Goal: Find specific page/section: Find specific page/section

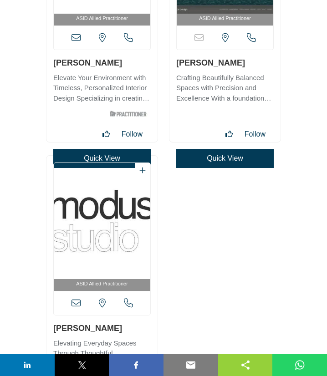
scroll to position [26350, 0]
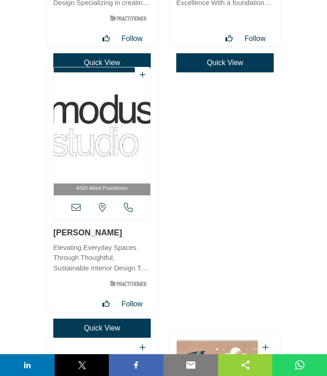
click at [129, 228] on div "ASID Allied Practitioner" at bounding box center [101, 186] width 111 height 252
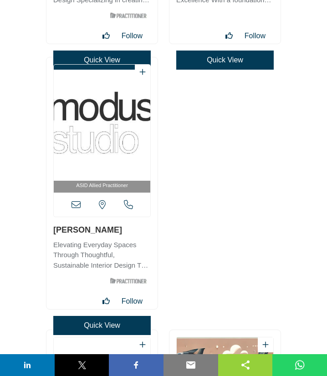
copy link "[PERSON_NAME]"
click at [76, 206] on icon at bounding box center [75, 204] width 9 height 9
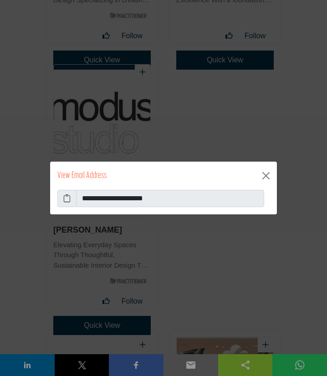
click at [68, 202] on icon at bounding box center [66, 198] width 7 height 11
click at [266, 176] on button "Close" at bounding box center [265, 175] width 15 height 15
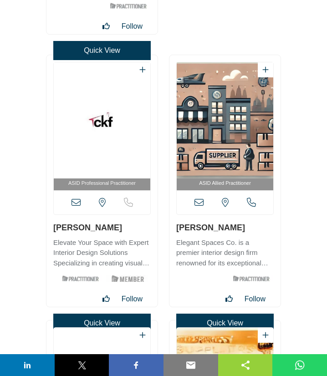
scroll to position [26696, 0]
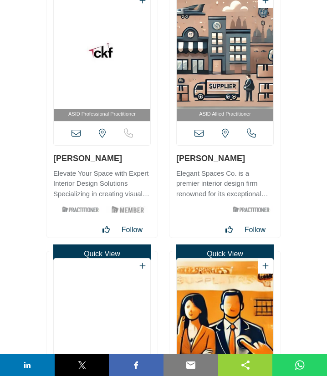
click at [120, 158] on div "ASID Professional Practitioner" at bounding box center [101, 112] width 111 height 252
copy link "[PERSON_NAME]"
click at [78, 135] on icon at bounding box center [75, 133] width 9 height 9
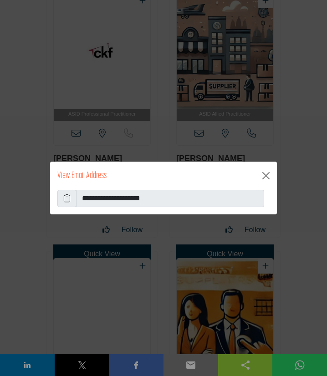
click at [67, 197] on icon at bounding box center [66, 198] width 7 height 11
click at [270, 174] on button "Close" at bounding box center [265, 175] width 15 height 15
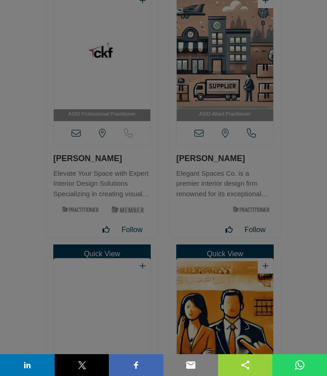
click at [264, 160] on button "Close" at bounding box center [265, 153] width 15 height 15
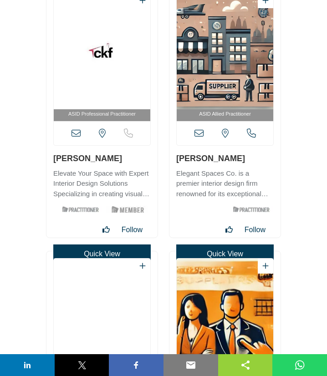
drag, startPoint x: 175, startPoint y: 159, endPoint x: 168, endPoint y: 165, distance: 9.4
click at [248, 161] on div "ASID Allied Practitioner" at bounding box center [224, 112] width 111 height 252
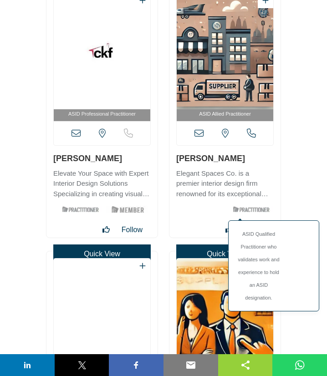
copy link "[PERSON_NAME]"
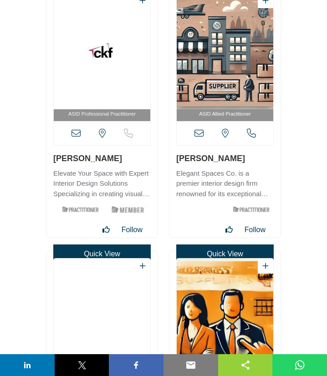
click at [197, 131] on icon at bounding box center [198, 133] width 9 height 9
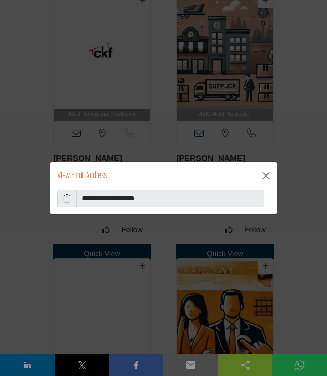
click at [64, 200] on icon at bounding box center [66, 198] width 7 height 11
click at [268, 176] on button "Close" at bounding box center [265, 175] width 15 height 15
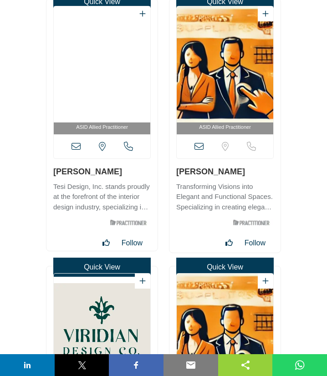
scroll to position [26942, 0]
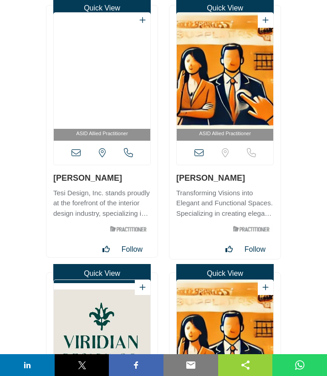
drag, startPoint x: 53, startPoint y: 179, endPoint x: 73, endPoint y: 223, distance: 48.1
drag, startPoint x: 52, startPoint y: 179, endPoint x: 121, endPoint y: 181, distance: 69.2
click at [121, 181] on div "ASID Allied Practitioner" at bounding box center [101, 131] width 111 height 252
copy link "[PERSON_NAME]"
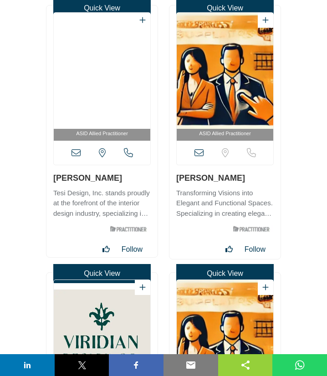
click at [77, 150] on icon at bounding box center [75, 152] width 9 height 9
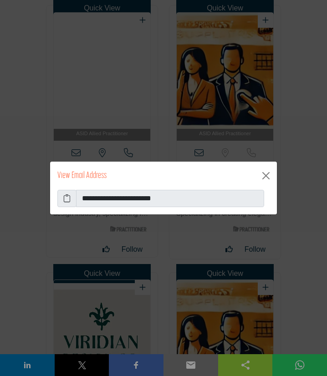
click at [67, 203] on icon at bounding box center [66, 198] width 7 height 11
click at [264, 176] on button "Close" at bounding box center [265, 175] width 15 height 15
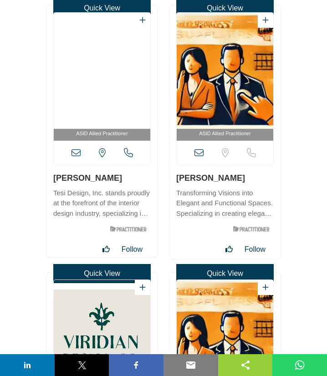
drag, startPoint x: 174, startPoint y: 181, endPoint x: 232, endPoint y: 181, distance: 57.3
click at [232, 181] on div "ASID Allied Practitioner" at bounding box center [224, 131] width 111 height 253
copy link "[PERSON_NAME]"
click at [202, 156] on icon at bounding box center [198, 152] width 9 height 9
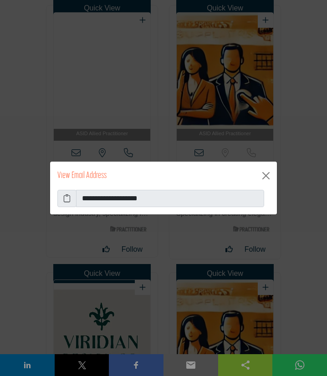
click at [67, 199] on icon at bounding box center [66, 198] width 7 height 11
click at [268, 177] on button "Close" at bounding box center [265, 175] width 15 height 15
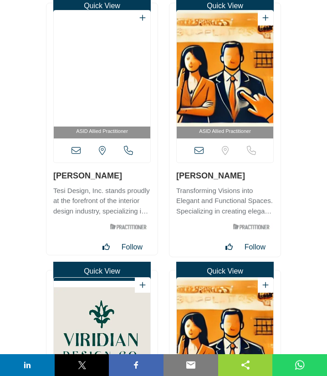
scroll to position [27139, 0]
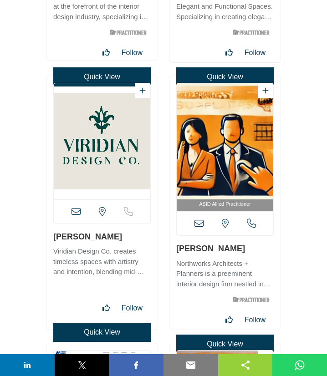
drag, startPoint x: 52, startPoint y: 238, endPoint x: 106, endPoint y: 237, distance: 53.7
click at [106, 237] on div "[US_STATE], [GEOGRAPHIC_DATA] Quick View" at bounding box center [101, 202] width 111 height 253
copy link "[PERSON_NAME]"
click at [75, 212] on icon at bounding box center [75, 211] width 9 height 9
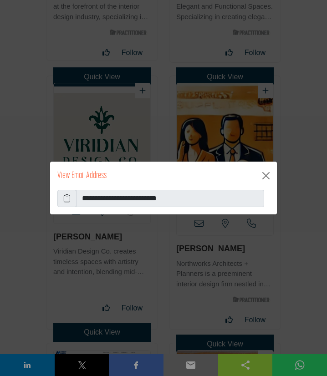
click at [65, 198] on icon at bounding box center [66, 198] width 7 height 11
click at [267, 175] on button "Close" at bounding box center [265, 175] width 15 height 15
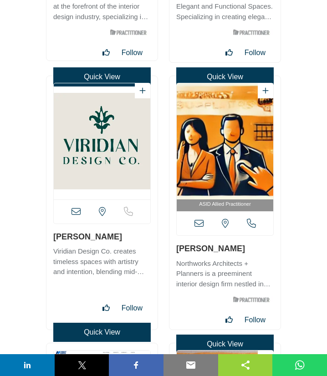
drag, startPoint x: 175, startPoint y: 248, endPoint x: 257, endPoint y: 238, distance: 82.6
click at [171, 250] on div "ASID Allied Practitioner" at bounding box center [224, 202] width 111 height 253
drag, startPoint x: 176, startPoint y: 249, endPoint x: 232, endPoint y: 247, distance: 56.5
click at [232, 247] on div "ASID Allied Practitioner" at bounding box center [224, 202] width 111 height 253
copy link "[PERSON_NAME]"
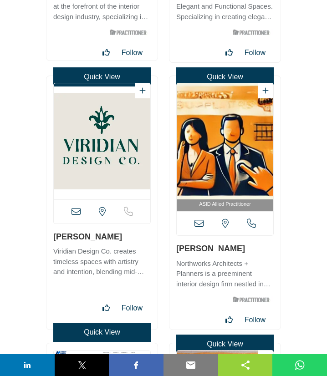
click at [197, 224] on icon at bounding box center [198, 223] width 9 height 9
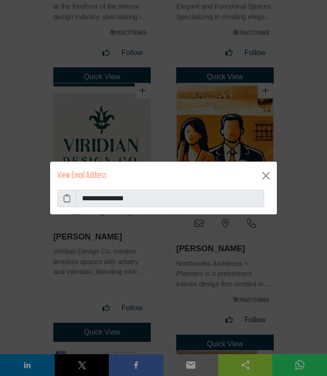
click at [68, 198] on icon at bounding box center [66, 198] width 7 height 11
click at [264, 175] on button "Close" at bounding box center [265, 175] width 15 height 15
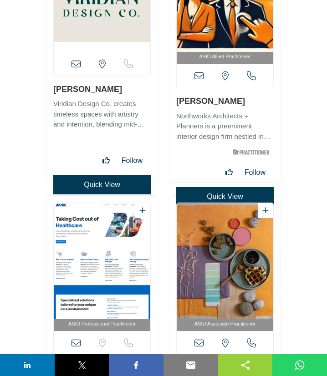
scroll to position [27434, 0]
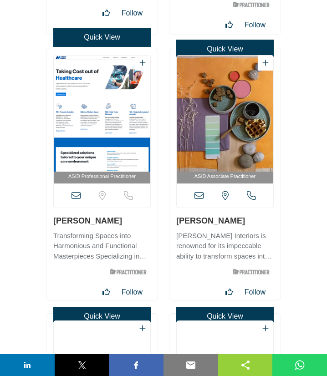
drag, startPoint x: 46, startPoint y: 223, endPoint x: 110, endPoint y: 221, distance: 63.3
click at [110, 221] on div "ASID Professional Practitioner" at bounding box center [101, 174] width 111 height 252
copy link "[PERSON_NAME]"
click at [74, 194] on icon at bounding box center [75, 195] width 9 height 9
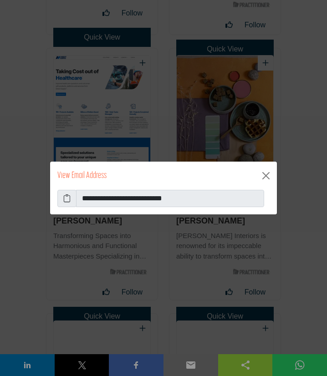
click at [69, 200] on icon at bounding box center [66, 198] width 7 height 11
click at [264, 173] on button "Close" at bounding box center [265, 175] width 15 height 15
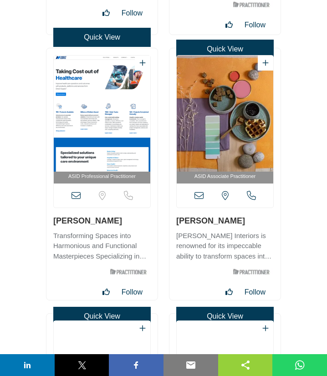
drag, startPoint x: 173, startPoint y: 221, endPoint x: 235, endPoint y: 221, distance: 61.9
click at [235, 221] on div "ASID Associate Practitioner" at bounding box center [224, 174] width 111 height 252
copy link "[PERSON_NAME]"
click at [197, 196] on icon at bounding box center [198, 195] width 9 height 9
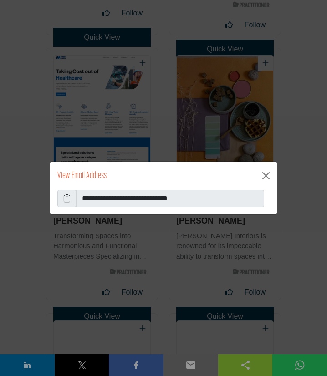
click at [67, 199] on icon at bounding box center [66, 198] width 7 height 11
click at [267, 169] on button "Close" at bounding box center [265, 175] width 15 height 15
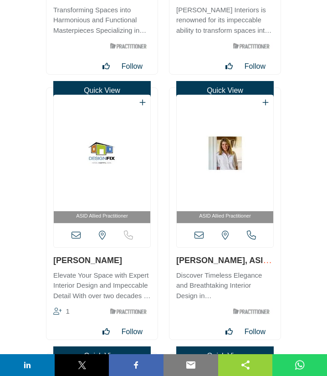
scroll to position [27728, 0]
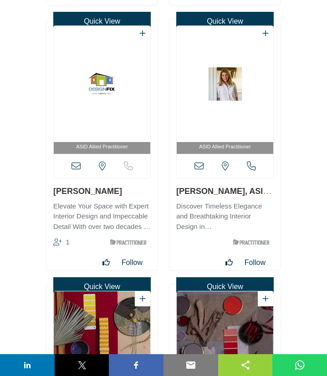
drag, startPoint x: 53, startPoint y: 193, endPoint x: 107, endPoint y: 192, distance: 54.6
click at [107, 192] on div "ASID Allied Practitioner 1" at bounding box center [101, 145] width 111 height 252
copy link "[PERSON_NAME]"
click at [75, 171] on icon at bounding box center [75, 166] width 9 height 9
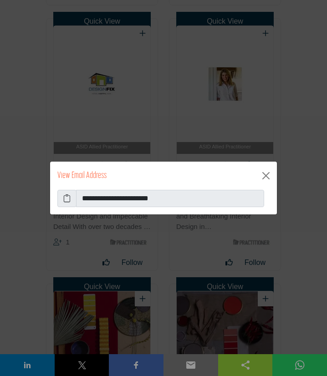
click at [67, 200] on icon at bounding box center [66, 198] width 7 height 11
click at [267, 177] on button "Close" at bounding box center [265, 175] width 15 height 15
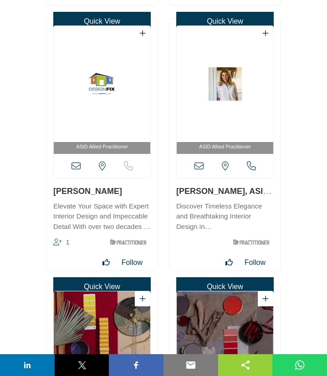
drag, startPoint x: 176, startPoint y: 193, endPoint x: 228, endPoint y: 196, distance: 52.4
click at [228, 196] on div "ASID Allied Practitioner" at bounding box center [224, 145] width 111 height 252
click at [198, 166] on icon at bounding box center [198, 166] width 9 height 9
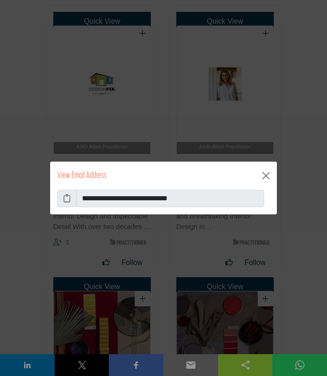
click at [66, 198] on icon at bounding box center [66, 198] width 7 height 11
click at [267, 176] on button "Close" at bounding box center [265, 175] width 15 height 15
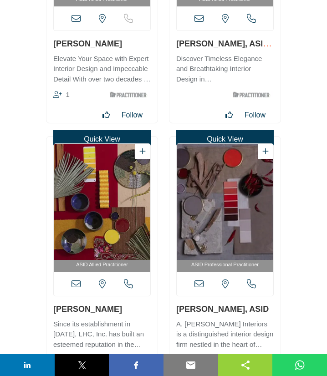
scroll to position [27974, 0]
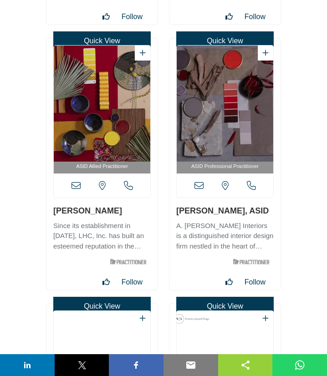
drag, startPoint x: 53, startPoint y: 211, endPoint x: 115, endPoint y: 212, distance: 62.3
click at [115, 212] on div "ASID Allied Practitioner" at bounding box center [101, 164] width 111 height 252
click at [78, 184] on icon at bounding box center [75, 185] width 9 height 9
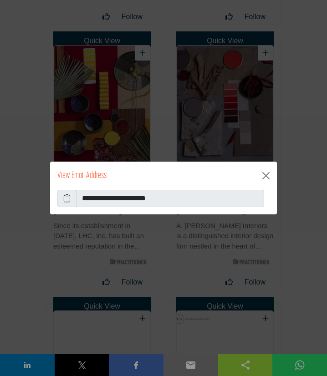
click at [69, 200] on icon at bounding box center [66, 198] width 7 height 11
click at [261, 176] on button "Close" at bounding box center [265, 175] width 15 height 15
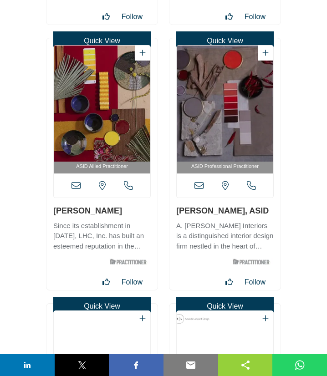
drag, startPoint x: 171, startPoint y: 208, endPoint x: 236, endPoint y: 205, distance: 65.1
click at [236, 205] on div "ASID Professional Practitioner" at bounding box center [224, 164] width 111 height 252
click at [200, 187] on icon at bounding box center [198, 185] width 9 height 9
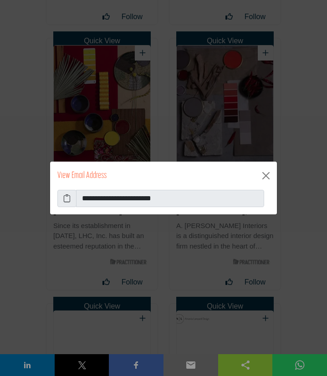
click at [67, 200] on icon at bounding box center [66, 198] width 7 height 11
click at [267, 175] on button "Close" at bounding box center [265, 175] width 15 height 15
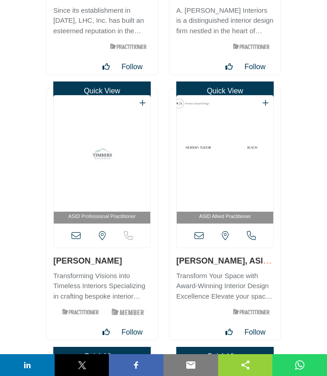
scroll to position [28220, 0]
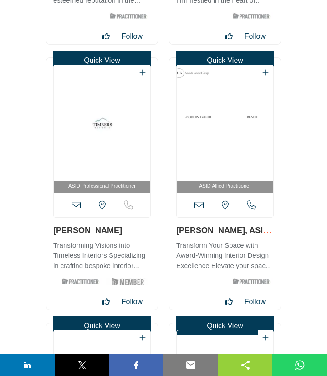
drag, startPoint x: 53, startPoint y: 232, endPoint x: 116, endPoint y: 231, distance: 62.8
click at [116, 231] on div "ASID Professional Practitioner" at bounding box center [101, 184] width 111 height 252
click at [77, 206] on icon at bounding box center [75, 205] width 9 height 9
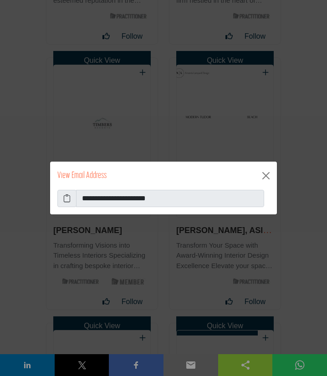
click at [68, 200] on icon at bounding box center [66, 198] width 7 height 11
click at [267, 174] on button "Close" at bounding box center [265, 175] width 15 height 15
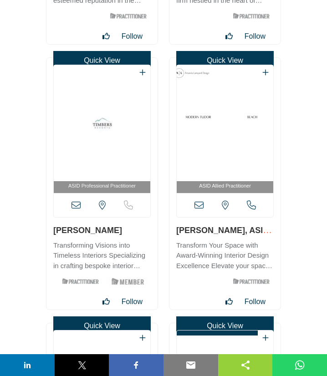
drag, startPoint x: 173, startPoint y: 235, endPoint x: 245, endPoint y: 233, distance: 71.5
click at [245, 233] on div "ASID Allied Practitioner" at bounding box center [224, 184] width 111 height 252
click at [200, 206] on icon at bounding box center [198, 205] width 9 height 9
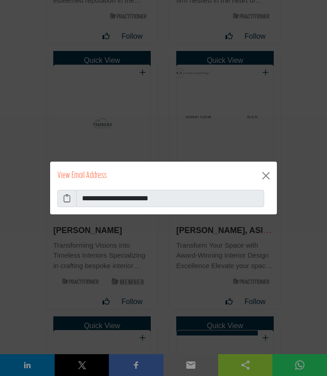
click at [69, 197] on icon at bounding box center [66, 198] width 7 height 11
click at [264, 175] on button "Close" at bounding box center [265, 175] width 15 height 15
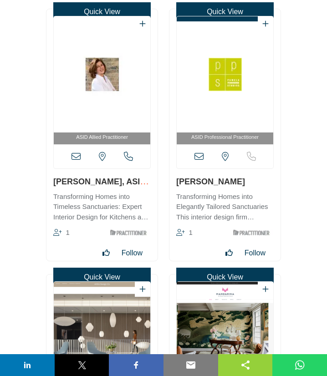
scroll to position [28564, 0]
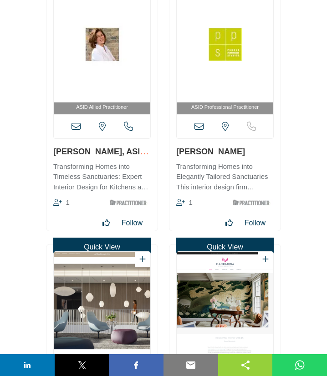
drag, startPoint x: 52, startPoint y: 156, endPoint x: 116, endPoint y: 155, distance: 64.2
click at [116, 155] on div "ASID Allied Practitioner 1" at bounding box center [101, 105] width 111 height 252
click at [75, 123] on icon at bounding box center [75, 126] width 9 height 9
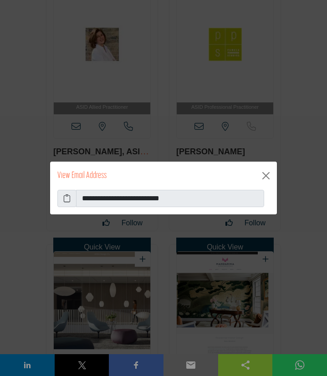
click at [66, 201] on icon at bounding box center [66, 198] width 7 height 11
click at [268, 172] on button "Close" at bounding box center [265, 175] width 15 height 15
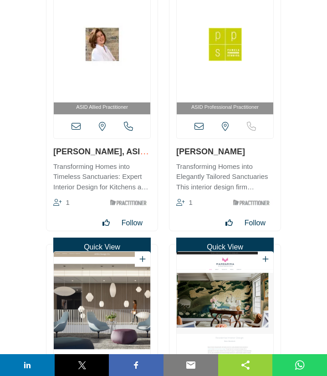
drag, startPoint x: 173, startPoint y: 155, endPoint x: 237, endPoint y: 157, distance: 63.7
click at [237, 157] on div "ASID Professional Practitioner" at bounding box center [224, 105] width 111 height 252
click at [201, 129] on icon at bounding box center [198, 126] width 9 height 9
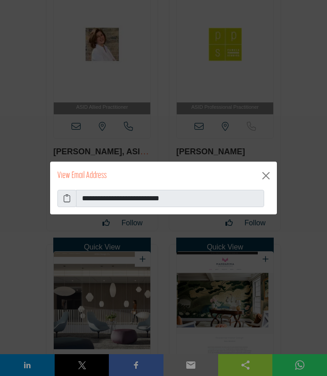
click at [68, 197] on icon at bounding box center [66, 198] width 7 height 11
click at [263, 175] on button "Close" at bounding box center [265, 175] width 15 height 15
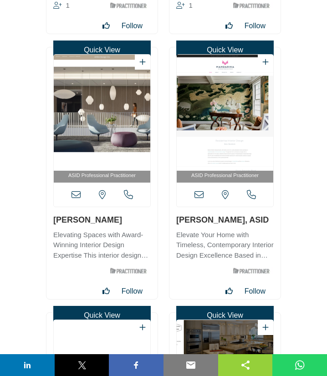
scroll to position [28760, 0]
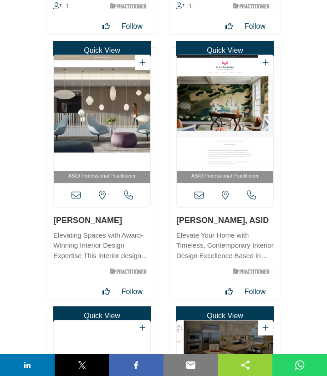
drag, startPoint x: 51, startPoint y: 220, endPoint x: 111, endPoint y: 223, distance: 59.2
click at [111, 223] on div "ASID Professional Practitioner" at bounding box center [101, 174] width 111 height 252
click at [75, 193] on icon at bounding box center [75, 195] width 9 height 9
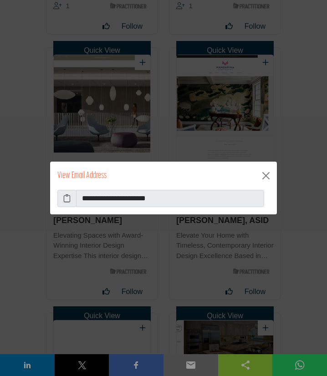
click at [69, 203] on icon at bounding box center [66, 198] width 7 height 11
click at [267, 174] on button "Close" at bounding box center [265, 175] width 15 height 15
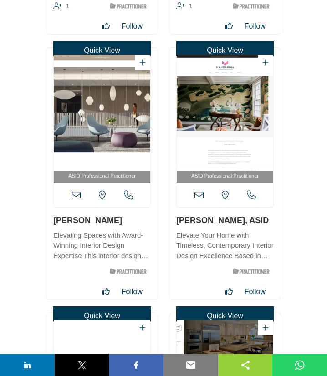
scroll to position [28859, 0]
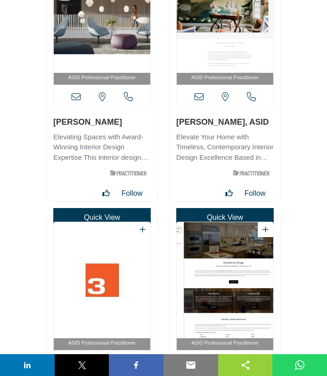
click at [228, 124] on div "ASID Professional Practitioner" at bounding box center [224, 75] width 111 height 252
click at [228, 123] on div "ASID Professional Practitioner" at bounding box center [224, 75] width 111 height 252
click at [196, 95] on icon at bounding box center [198, 96] width 9 height 9
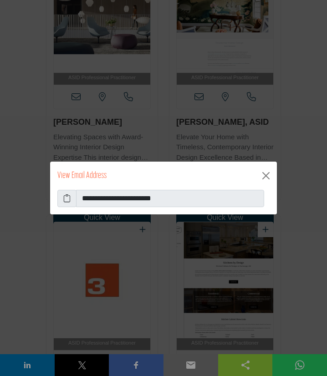
click at [67, 199] on icon at bounding box center [66, 198] width 7 height 11
click at [265, 177] on button "Close" at bounding box center [265, 175] width 15 height 15
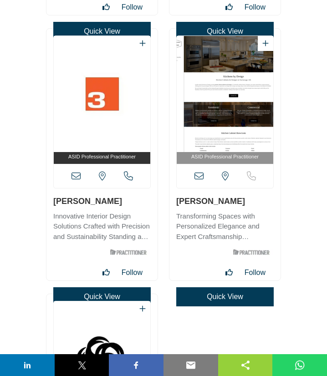
scroll to position [29055, 0]
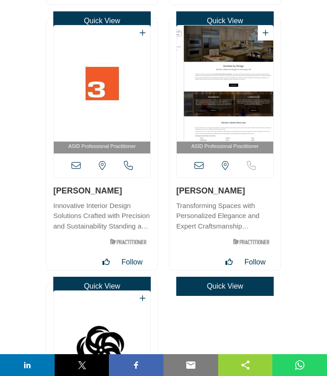
drag, startPoint x: 52, startPoint y: 192, endPoint x: 121, endPoint y: 192, distance: 68.7
click at [121, 192] on div "ASID Professional Practitioner" at bounding box center [101, 144] width 111 height 252
click at [76, 166] on icon at bounding box center [75, 165] width 9 height 9
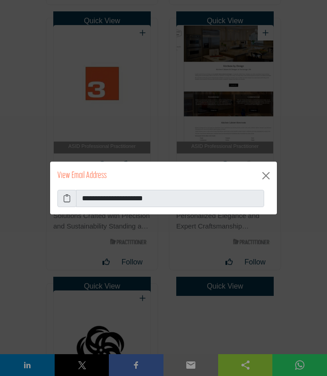
click at [70, 196] on icon at bounding box center [66, 198] width 7 height 11
click at [266, 173] on button "Close" at bounding box center [265, 175] width 15 height 15
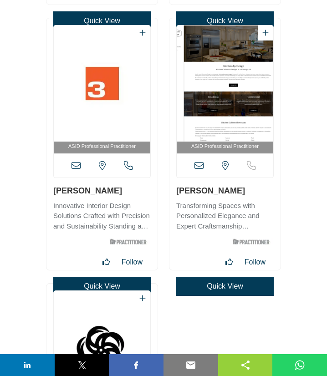
drag, startPoint x: 171, startPoint y: 189, endPoint x: 248, endPoint y: 191, distance: 76.9
click at [248, 191] on div "ASID Professional Practitioner" at bounding box center [224, 144] width 111 height 252
click at [196, 168] on icon at bounding box center [198, 165] width 9 height 9
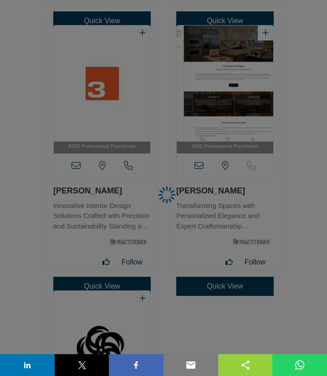
click at [199, 165] on div at bounding box center [163, 188] width 327 height 376
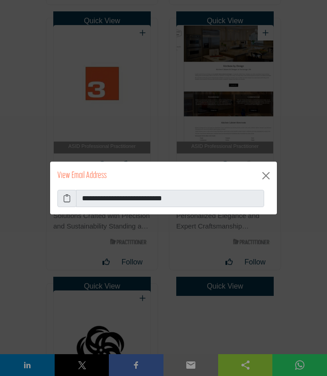
click at [65, 197] on icon at bounding box center [66, 198] width 7 height 11
click at [264, 175] on button "Close" at bounding box center [265, 175] width 15 height 15
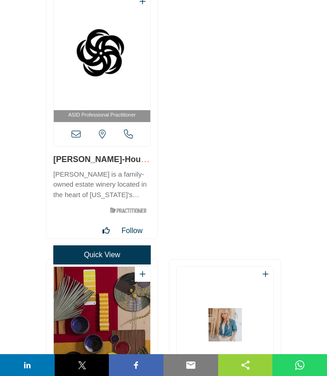
scroll to position [29350, 0]
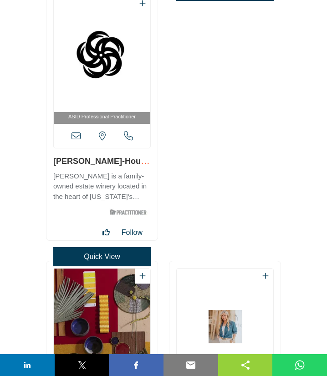
drag, startPoint x: 50, startPoint y: 162, endPoint x: 137, endPoint y: 160, distance: 87.4
click at [137, 160] on div "ASID Professional Practitioner" at bounding box center [101, 115] width 111 height 252
click at [77, 135] on icon at bounding box center [75, 135] width 9 height 9
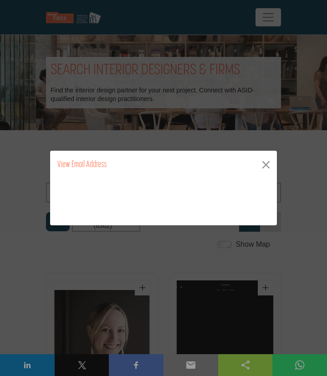
scroll to position [29350, 0]
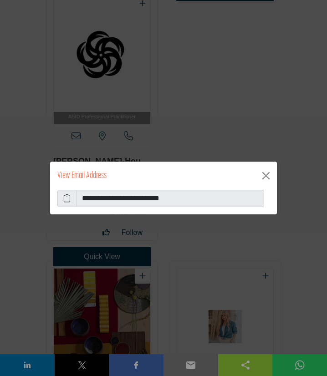
click at [64, 198] on icon at bounding box center [66, 198] width 7 height 11
click at [266, 180] on button "Close" at bounding box center [265, 175] width 15 height 15
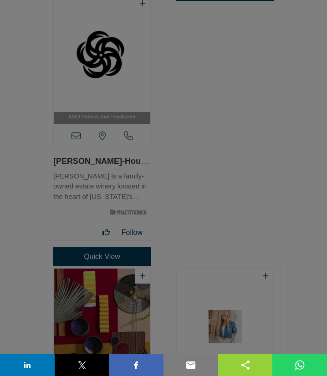
click at [266, 160] on button "Close" at bounding box center [265, 153] width 15 height 15
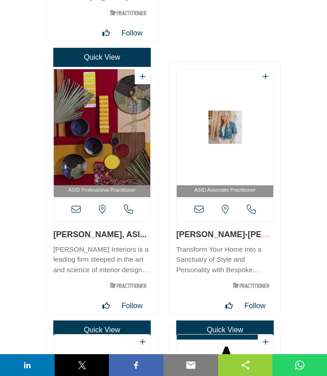
scroll to position [29547, 0]
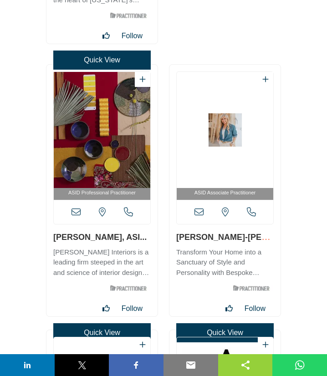
drag, startPoint x: 53, startPoint y: 239, endPoint x: 126, endPoint y: 238, distance: 73.3
click at [126, 238] on div "ASID Professional Practitioner" at bounding box center [101, 191] width 111 height 252
copy link "Amanda Sherwood"
click at [75, 211] on icon at bounding box center [75, 211] width 9 height 9
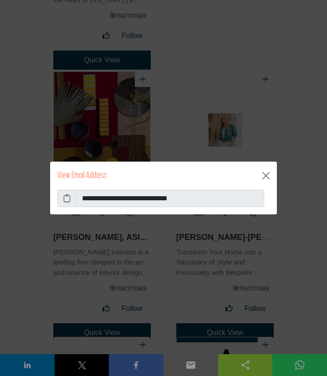
click at [71, 203] on span at bounding box center [66, 198] width 19 height 17
click at [68, 199] on icon at bounding box center [66, 198] width 7 height 11
click at [264, 173] on button "Close" at bounding box center [265, 175] width 15 height 15
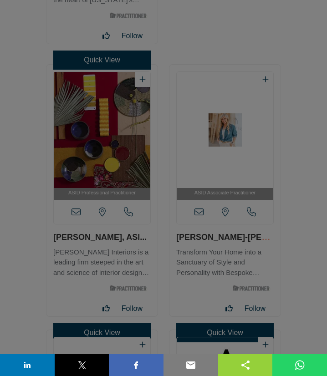
click at [263, 160] on button "Close" at bounding box center [265, 153] width 15 height 15
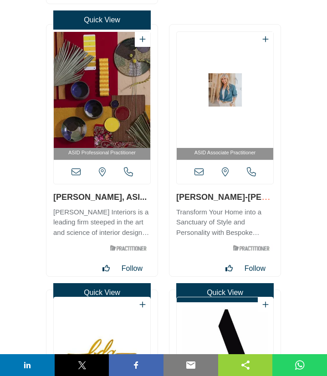
scroll to position [29596, 0]
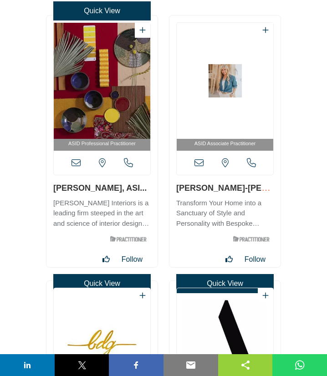
click at [243, 187] on div "ASID Associate Practitioner" at bounding box center [224, 141] width 111 height 252
copy link "Amanda Steinert"
click at [199, 162] on icon at bounding box center [198, 162] width 9 height 9
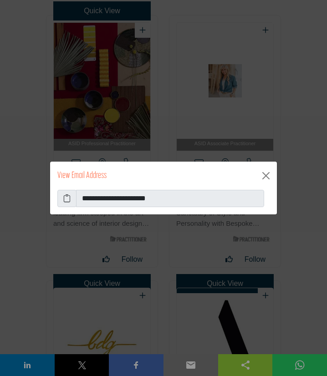
click at [68, 200] on icon at bounding box center [66, 198] width 7 height 11
click at [264, 171] on button "Close" at bounding box center [265, 175] width 15 height 15
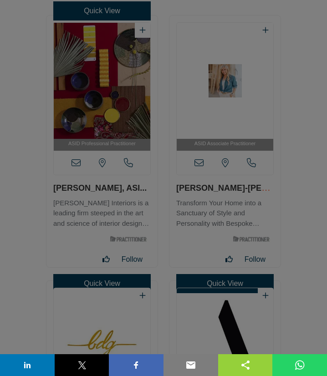
click at [266, 160] on button "Close" at bounding box center [265, 153] width 15 height 15
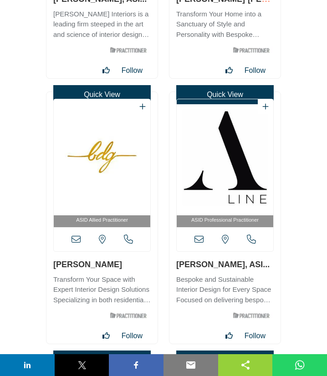
scroll to position [29841, 0]
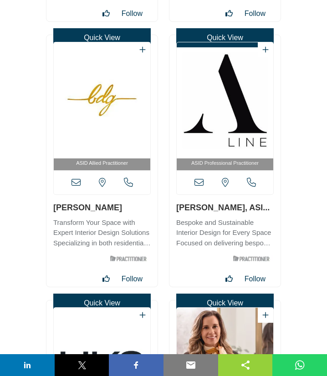
drag, startPoint x: 50, startPoint y: 211, endPoint x: 120, endPoint y: 210, distance: 70.1
click at [120, 210] on div "ASID Allied Practitioner" at bounding box center [101, 161] width 111 height 252
copy link "[PERSON_NAME]"
click at [76, 183] on icon at bounding box center [75, 182] width 9 height 9
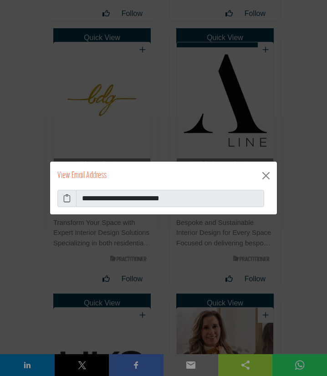
click at [67, 199] on icon at bounding box center [66, 198] width 7 height 11
click at [65, 195] on icon at bounding box center [66, 198] width 7 height 11
click at [69, 197] on icon at bounding box center [66, 198] width 7 height 11
click at [268, 173] on button "Close" at bounding box center [265, 175] width 15 height 15
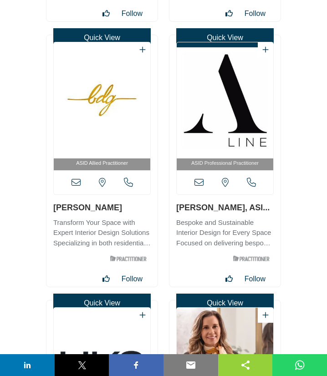
drag, startPoint x: 173, startPoint y: 209, endPoint x: 252, endPoint y: 207, distance: 78.3
click at [252, 207] on div "ASID Professional Practitioner" at bounding box center [224, 161] width 111 height 252
copy link "Amanda Thompson"
click at [200, 182] on icon at bounding box center [198, 182] width 9 height 9
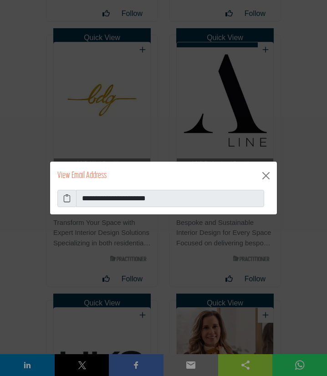
click at [66, 196] on icon at bounding box center [66, 198] width 7 height 11
click at [267, 175] on button "Close" at bounding box center [265, 175] width 15 height 15
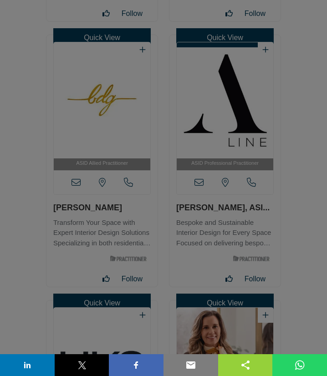
click at [267, 160] on button "Close" at bounding box center [265, 153] width 15 height 15
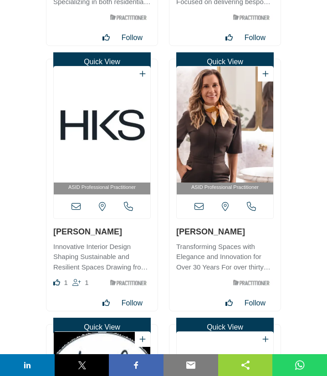
scroll to position [30136, 0]
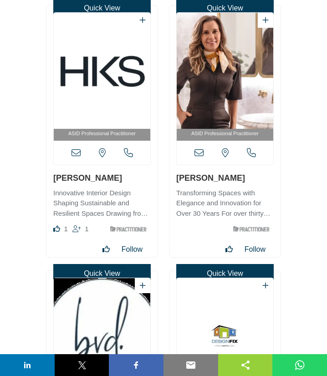
drag, startPoint x: 50, startPoint y: 177, endPoint x: 118, endPoint y: 183, distance: 69.0
click at [118, 183] on div "ASID Professional Practitioner" at bounding box center [101, 131] width 111 height 252
copy link "[PERSON_NAME]"
click at [79, 154] on icon at bounding box center [75, 152] width 9 height 9
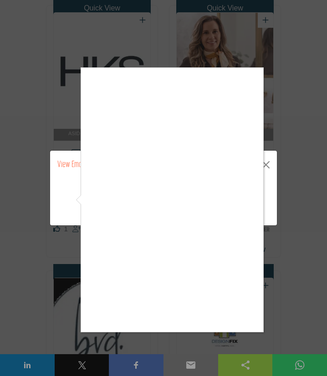
click at [288, 206] on div at bounding box center [163, 188] width 327 height 376
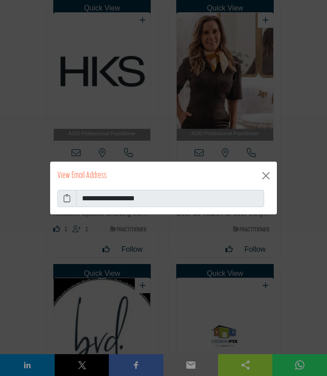
click at [68, 199] on icon at bounding box center [66, 198] width 7 height 11
click at [267, 173] on button "Close" at bounding box center [265, 175] width 15 height 15
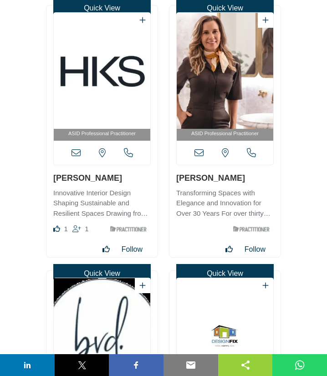
drag, startPoint x: 175, startPoint y: 177, endPoint x: 243, endPoint y: 176, distance: 67.8
click at [243, 176] on div "ASID Professional Practitioner" at bounding box center [224, 131] width 111 height 252
copy link "[PERSON_NAME]"
click at [202, 152] on icon at bounding box center [198, 152] width 9 height 9
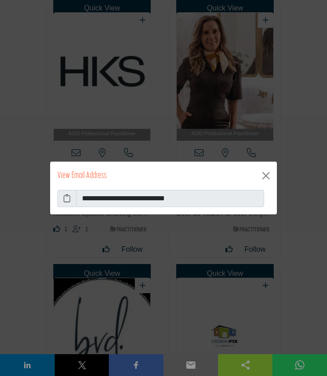
click at [66, 200] on icon at bounding box center [66, 198] width 7 height 11
click at [263, 174] on button "Close" at bounding box center [265, 175] width 15 height 15
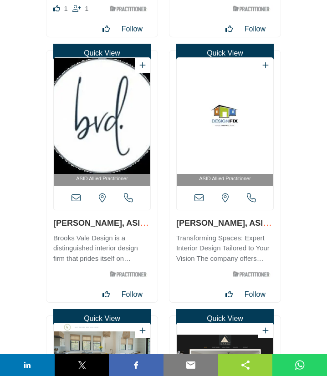
scroll to position [30382, 0]
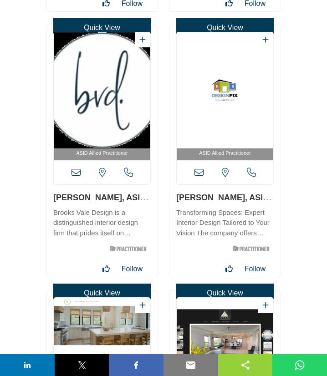
drag, startPoint x: 51, startPoint y: 199, endPoint x: 111, endPoint y: 193, distance: 60.8
click at [111, 193] on div "ASID Allied Practitioner" at bounding box center [101, 151] width 111 height 252
copy link "Amanda Welch"
click at [77, 174] on icon at bounding box center [75, 172] width 9 height 9
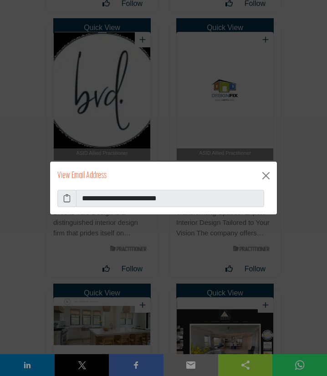
click at [67, 198] on icon at bounding box center [66, 198] width 7 height 11
click at [266, 173] on button "Close" at bounding box center [265, 175] width 15 height 15
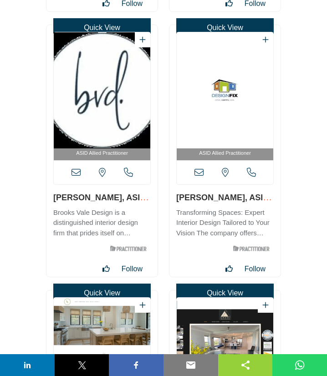
drag, startPoint x: 171, startPoint y: 200, endPoint x: 228, endPoint y: 199, distance: 57.3
click at [228, 199] on div "ASID Allied Practitioner" at bounding box center [224, 151] width 111 height 252
copy link "Amanda Wise"
click at [199, 172] on icon at bounding box center [198, 172] width 9 height 9
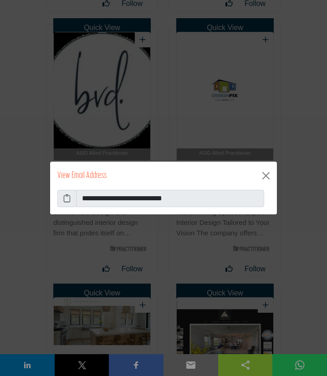
click at [64, 197] on icon at bounding box center [66, 198] width 7 height 11
click at [263, 176] on button "Close" at bounding box center [265, 175] width 15 height 15
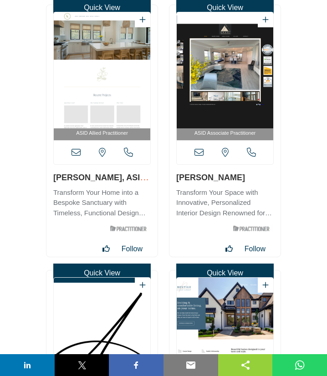
scroll to position [30677, 0]
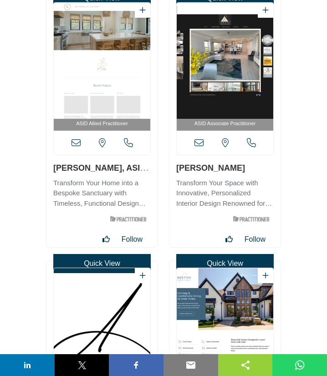
drag, startPoint x: 50, startPoint y: 170, endPoint x: 110, endPoint y: 167, distance: 60.1
click at [110, 167] on div "ASID Allied Practitioner" at bounding box center [101, 121] width 111 height 252
copy link "Amandra Kelly"
click at [77, 143] on icon at bounding box center [75, 142] width 9 height 9
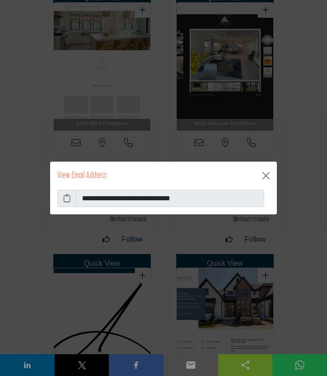
click at [68, 195] on icon at bounding box center [66, 198] width 7 height 11
click at [267, 174] on button "Close" at bounding box center [265, 175] width 15 height 15
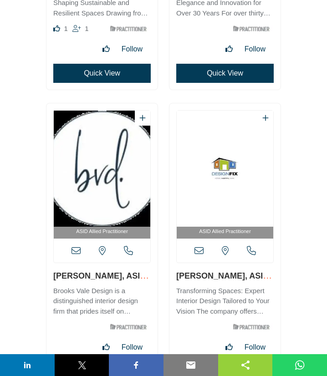
scroll to position [34362, 0]
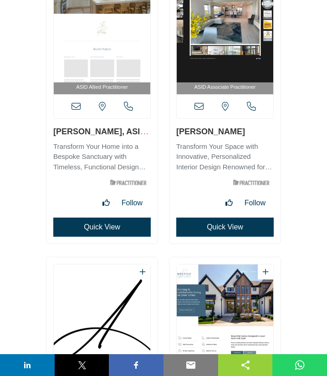
drag, startPoint x: 174, startPoint y: 133, endPoint x: 237, endPoint y: 130, distance: 62.9
click at [237, 130] on div "ASID Associate Practitioner" at bounding box center [224, 101] width 111 height 284
copy link "[PERSON_NAME]"
click at [200, 106] on icon at bounding box center [198, 106] width 9 height 9
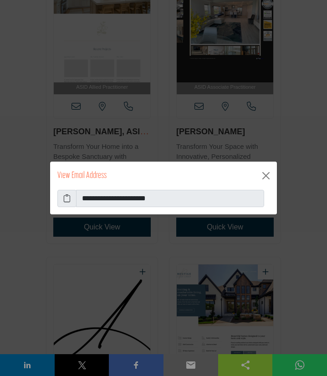
click at [67, 202] on icon at bounding box center [66, 198] width 7 height 11
click at [66, 198] on icon at bounding box center [66, 198] width 7 height 11
click at [267, 177] on button "Close" at bounding box center [265, 175] width 15 height 15
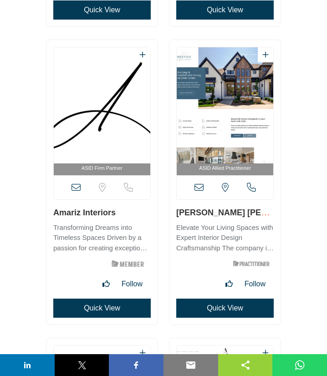
scroll to position [34608, 0]
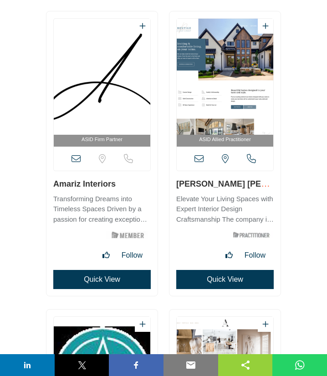
drag, startPoint x: 175, startPoint y: 186, endPoint x: 260, endPoint y: 187, distance: 85.1
click at [260, 187] on div "ASID Allied Practitioner" at bounding box center [224, 153] width 111 height 284
click at [199, 162] on icon at bounding box center [198, 158] width 9 height 9
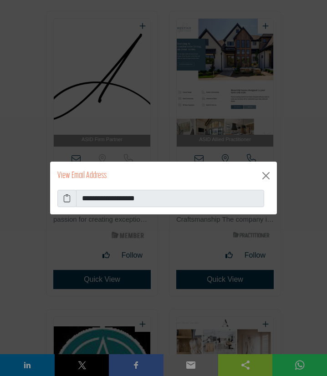
click at [66, 199] on icon at bounding box center [66, 198] width 7 height 11
click at [265, 178] on button "Close" at bounding box center [265, 175] width 15 height 15
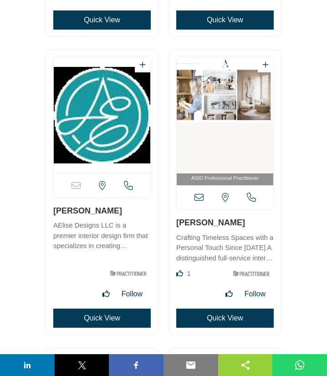
scroll to position [34903, 0]
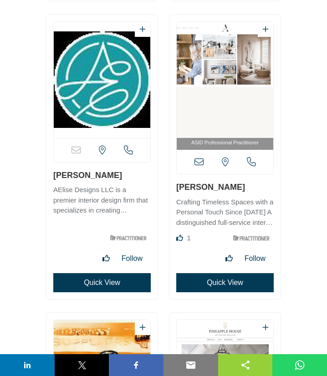
click at [112, 175] on div "Email is currently unavailable for this contact. Maryland, USA" at bounding box center [101, 157] width 111 height 284
drag, startPoint x: 115, startPoint y: 177, endPoint x: 55, endPoint y: 174, distance: 60.2
click at [55, 174] on h3 "[PERSON_NAME]" at bounding box center [101, 174] width 97 height 11
click at [225, 186] on div "ASID Professional Practitioner" at bounding box center [224, 157] width 111 height 284
click at [200, 162] on icon at bounding box center [198, 161] width 9 height 9
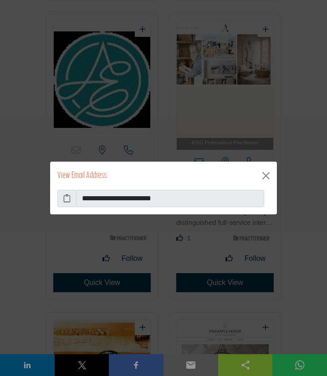
click at [65, 197] on icon at bounding box center [66, 198] width 7 height 11
click at [267, 176] on button "Close" at bounding box center [265, 175] width 15 height 15
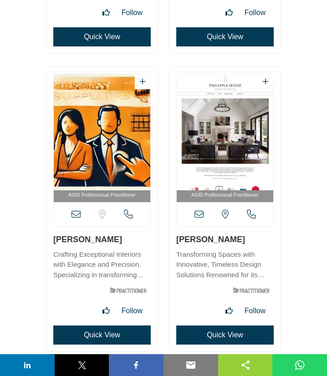
scroll to position [35198, 0]
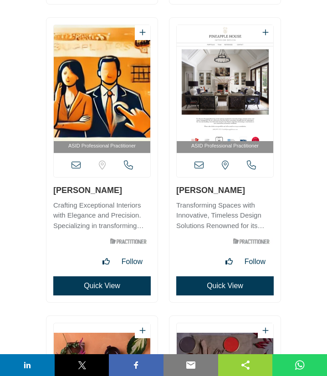
drag, startPoint x: 124, startPoint y: 194, endPoint x: 0, endPoint y: 149, distance: 131.9
click at [56, 191] on h3 "[PERSON_NAME]" at bounding box center [101, 189] width 97 height 11
click at [76, 167] on icon at bounding box center [75, 165] width 9 height 9
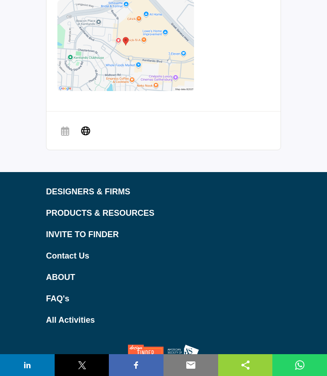
scroll to position [973, 0]
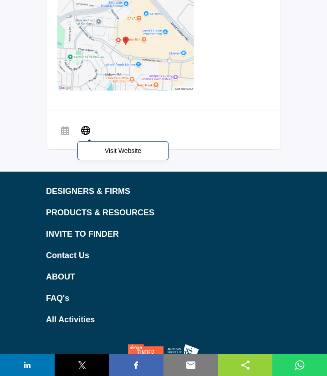
click at [91, 129] on span "Visit Website" at bounding box center [85, 130] width 16 height 16
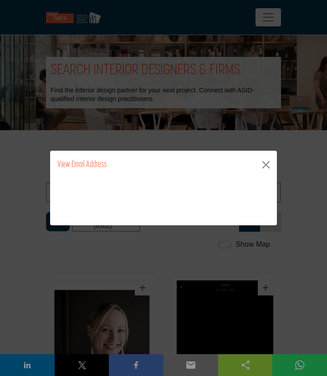
scroll to position [35198, 0]
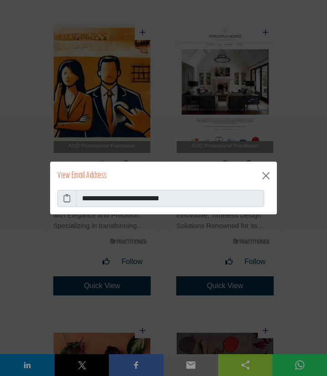
drag, startPoint x: 66, startPoint y: 201, endPoint x: 52, endPoint y: 214, distance: 20.0
click at [66, 201] on icon at bounding box center [66, 198] width 7 height 11
